Goal: Find specific page/section: Find specific page/section

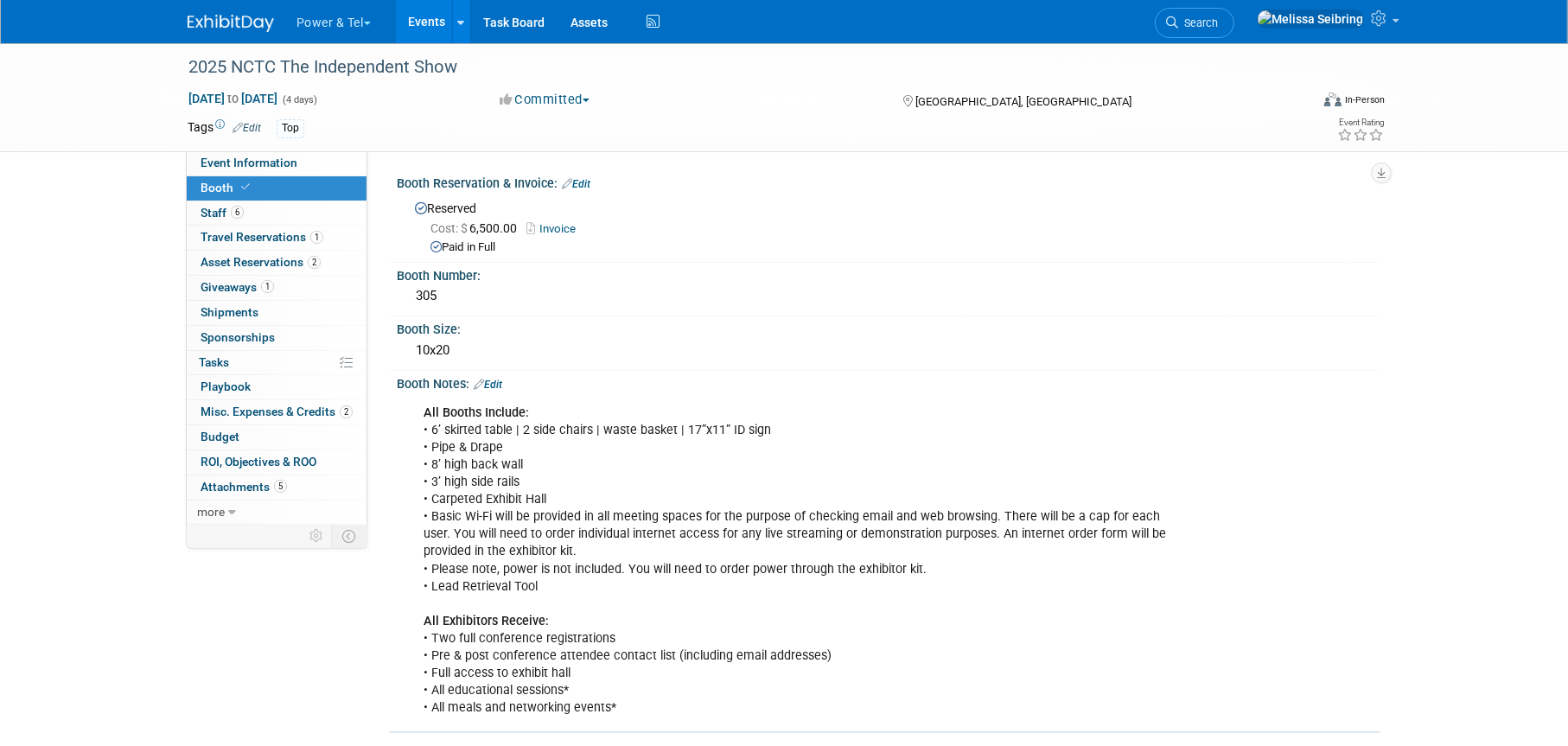
click at [1218, 18] on span "Search" at bounding box center [1198, 23] width 40 height 13
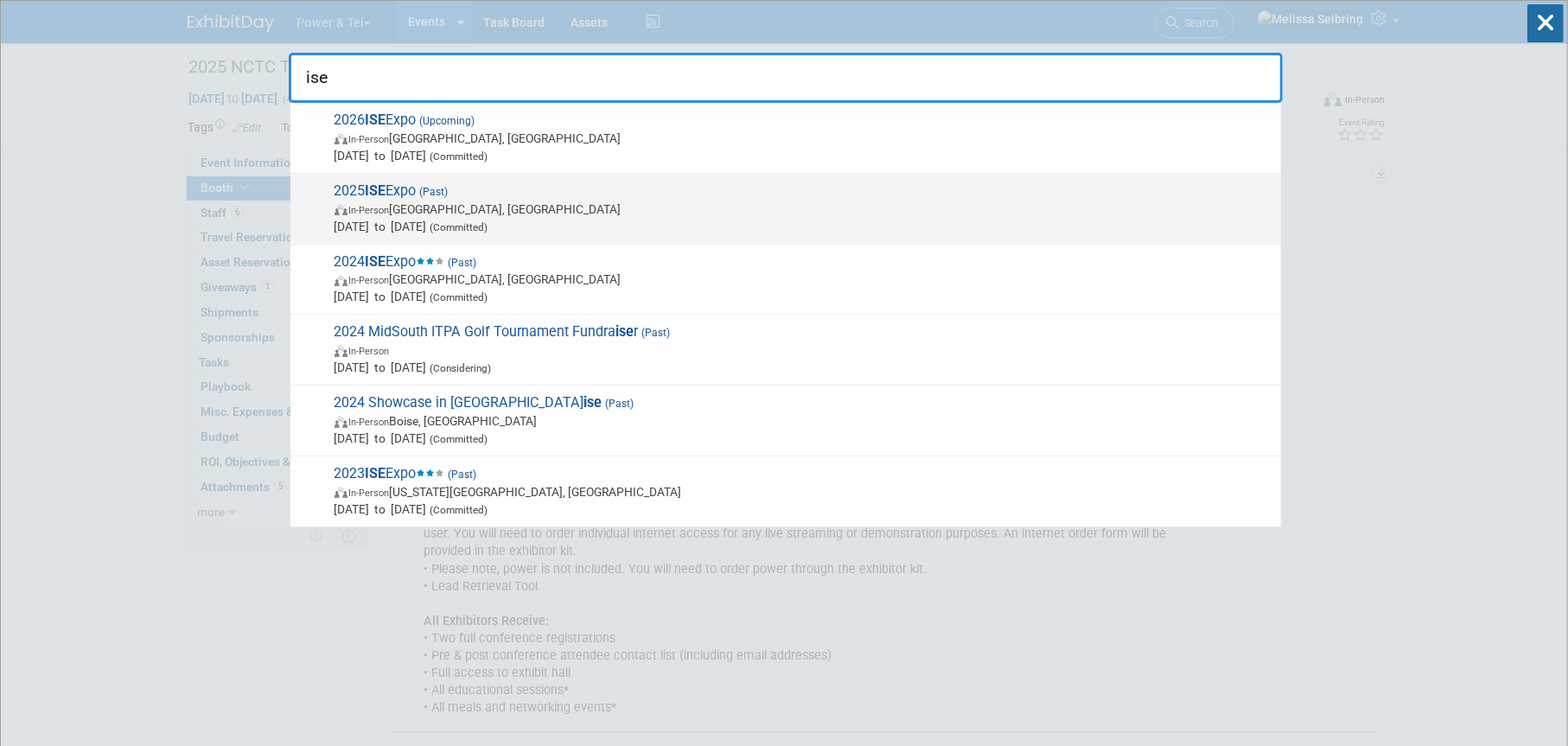
type input "ise"
click at [385, 190] on strong "ISE" at bounding box center [376, 190] width 21 height 17
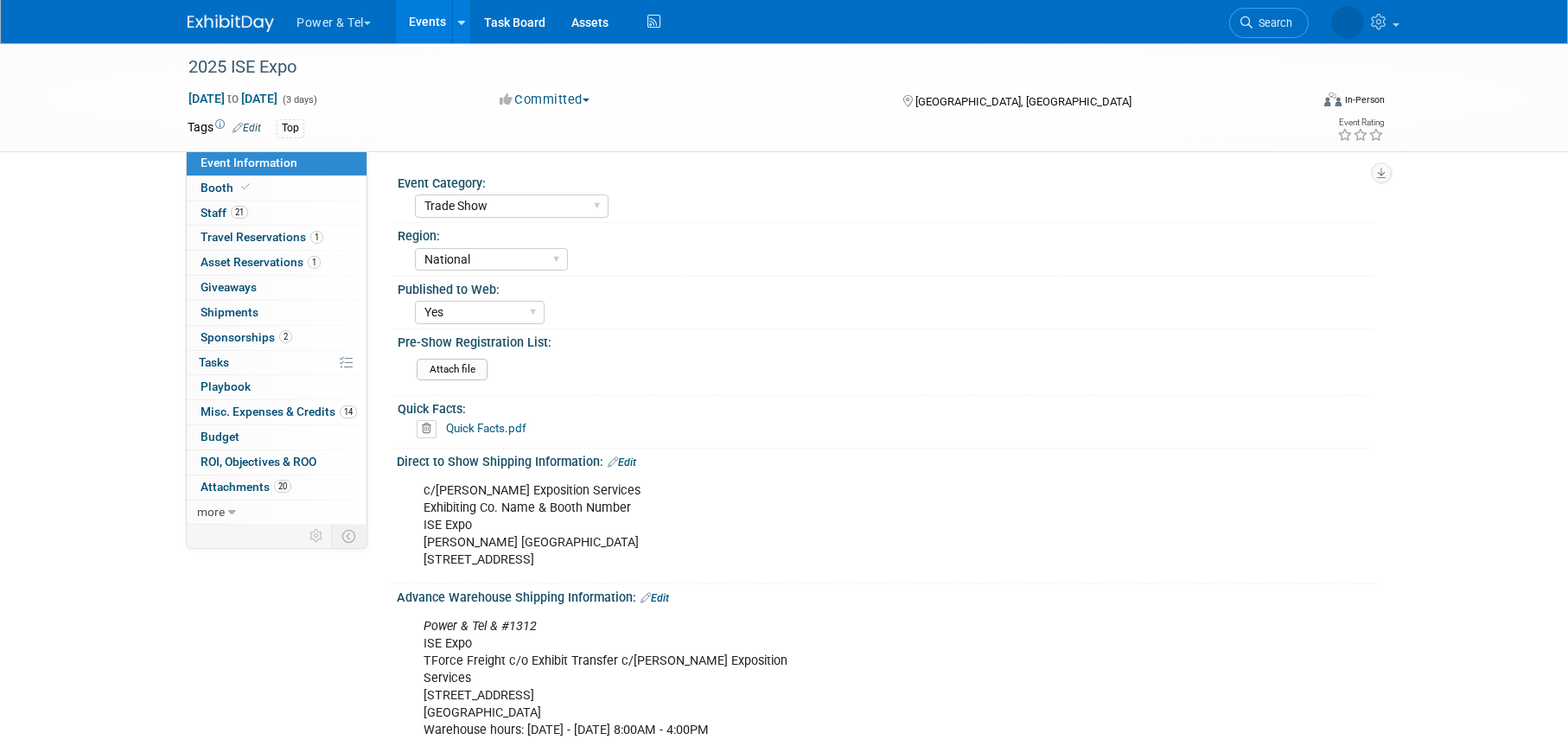
select select "Trade Show"
select select "National"
select select "Yes"
click at [215, 192] on span "Booth" at bounding box center [227, 187] width 53 height 14
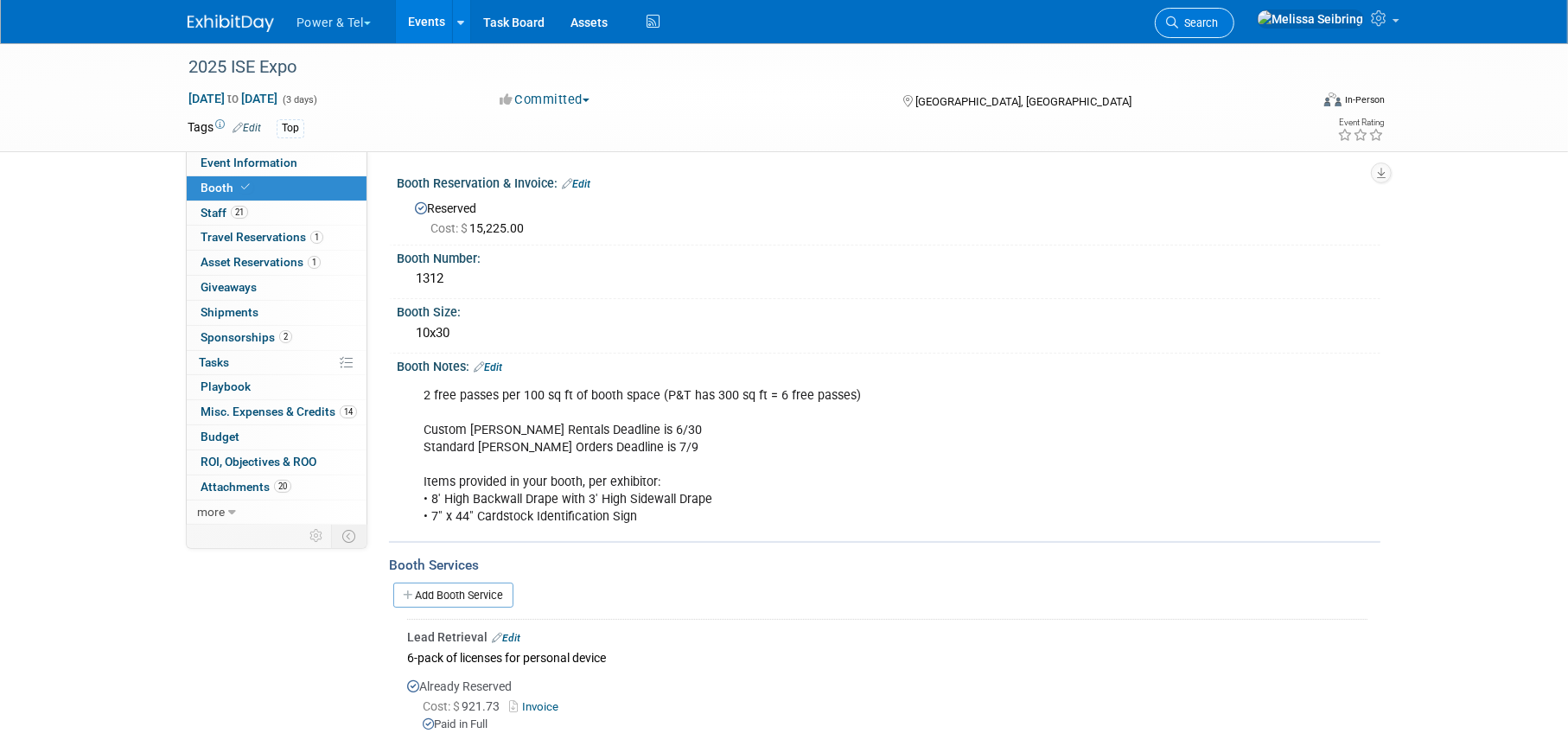
click at [1218, 24] on span "Search" at bounding box center [1198, 23] width 40 height 13
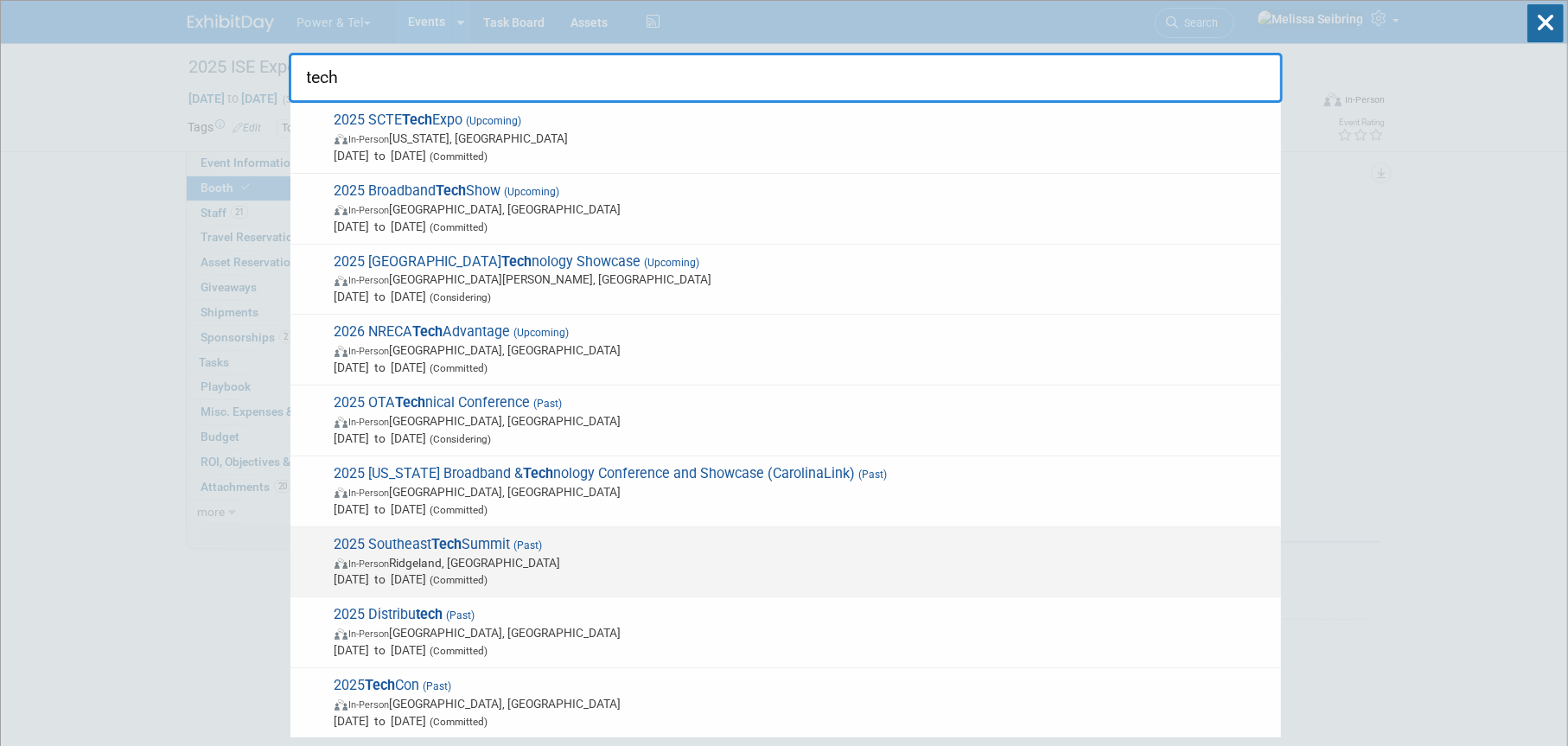
type input "tech"
click at [421, 537] on span "2025 Southeast Tech Summit (Past) In-Person Ridgeland, [GEOGRAPHIC_DATA] [DATE]…" at bounding box center [800, 562] width 942 height 53
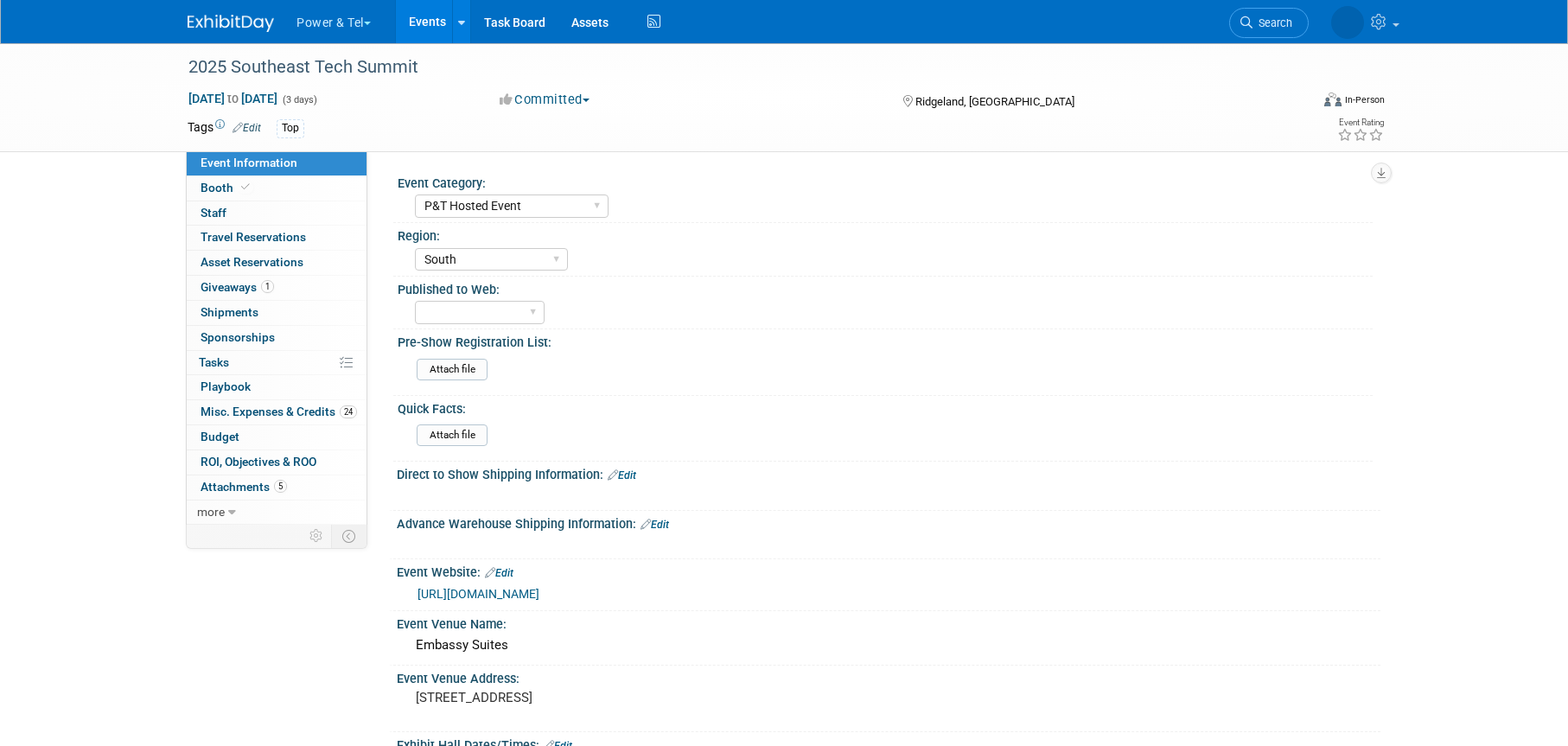
select select "P&T Hosted Event"
select select "South"
click at [213, 184] on span "Booth" at bounding box center [227, 187] width 53 height 14
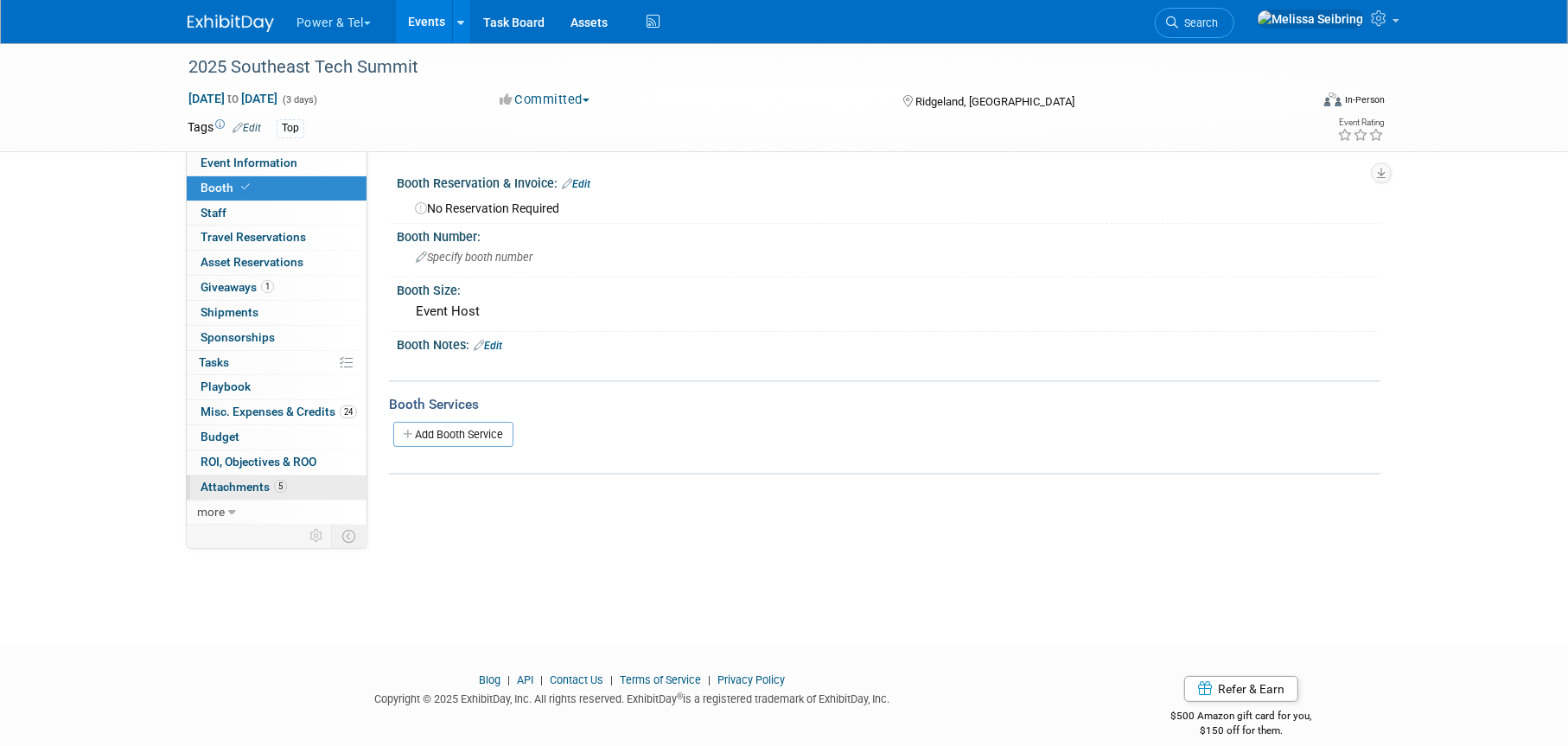
click at [242, 488] on span "Attachments 5" at bounding box center [244, 486] width 86 height 14
